Goal: Task Accomplishment & Management: Manage account settings

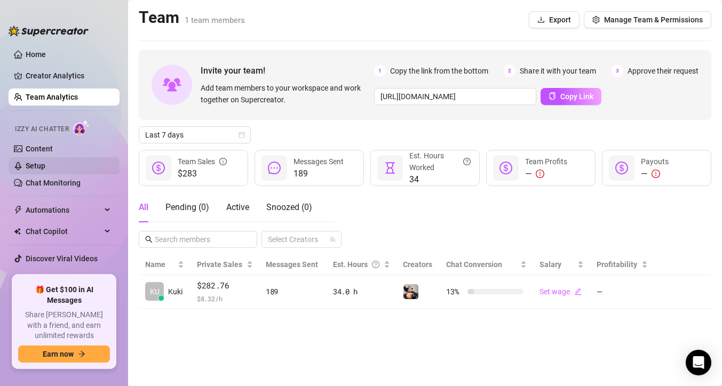
click at [45, 162] on link "Setup" at bounding box center [36, 166] width 20 height 9
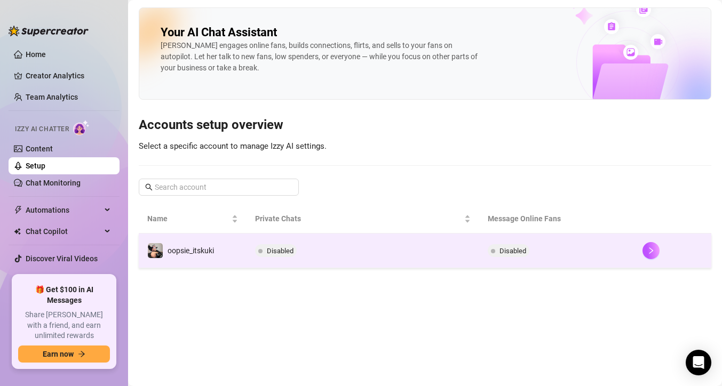
click at [294, 252] on span "Disabled" at bounding box center [276, 250] width 42 height 13
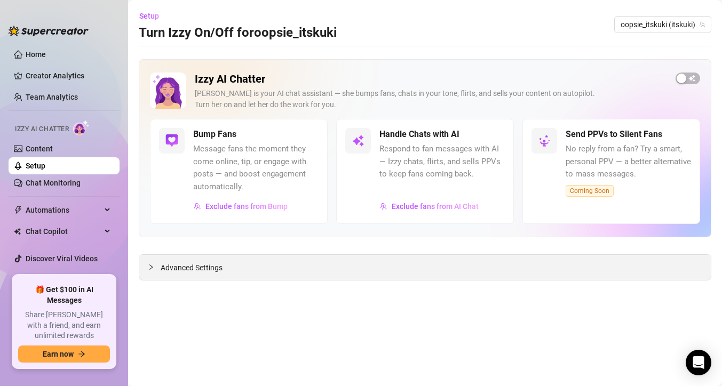
click at [200, 273] on div "Advanced Settings" at bounding box center [424, 267] width 571 height 25
click at [150, 266] on icon "collapsed" at bounding box center [151, 267] width 6 height 6
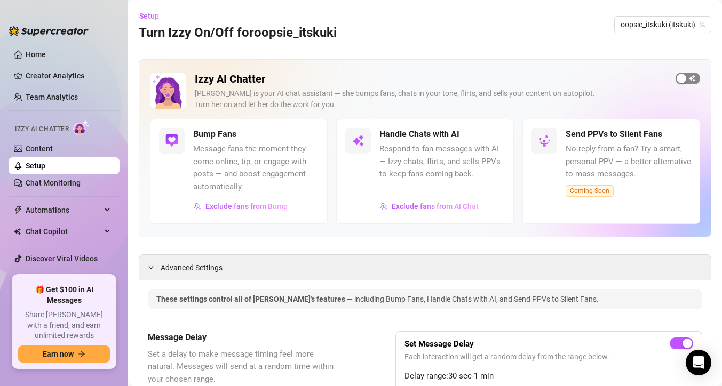
click at [686, 76] on button "button" at bounding box center [687, 79] width 25 height 12
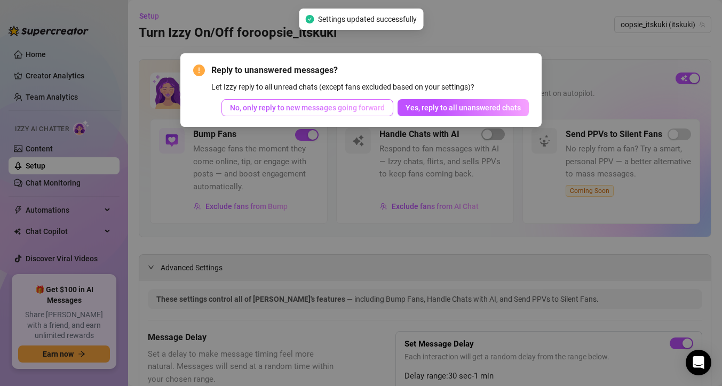
click at [355, 108] on span "No, only reply to new messages going forward" at bounding box center [307, 107] width 155 height 9
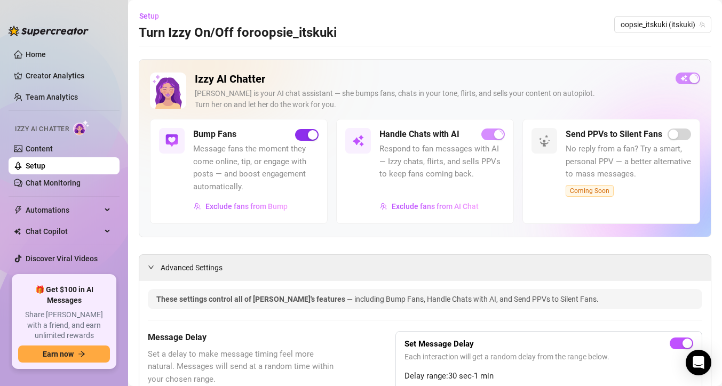
click at [308, 134] on div "button" at bounding box center [313, 135] width 10 height 10
